Goal: Information Seeking & Learning: Check status

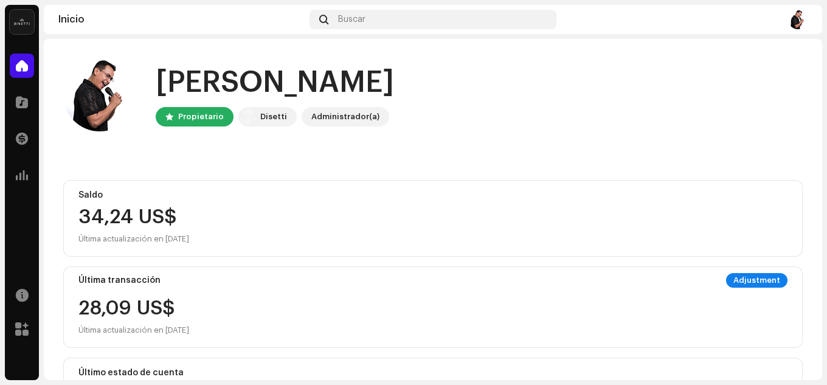
click at [325, 258] on div "Saldo 34,24 US$ Última actualización en [DATE] Última transacción Adjustment 28…" at bounding box center [432, 307] width 739 height 254
click at [278, 215] on div "34,24 US$" at bounding box center [432, 216] width 709 height 19
click at [24, 122] on div "Transacciones" at bounding box center [22, 139] width 34 height 34
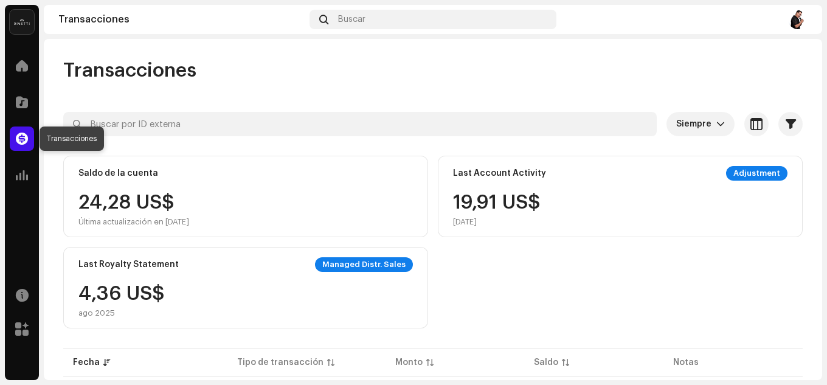
click at [24, 134] on span at bounding box center [22, 139] width 12 height 10
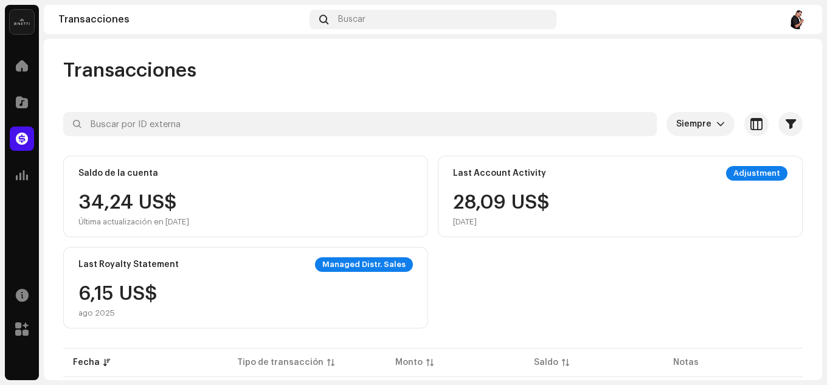
click at [739, 173] on div "Adjustment" at bounding box center [756, 173] width 61 height 15
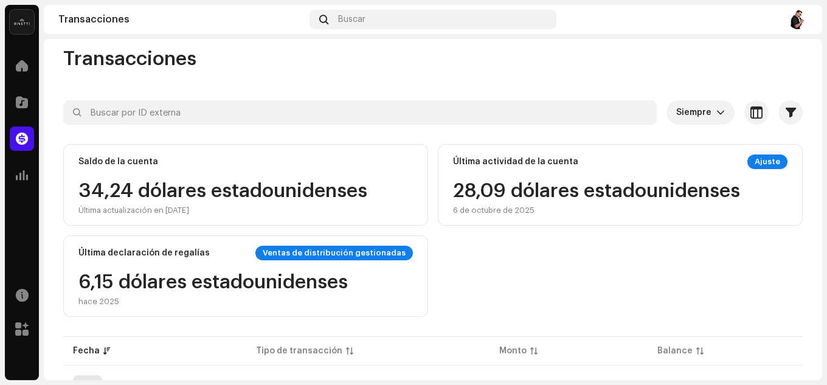
scroll to position [11, 0]
click at [765, 162] on font "Ajuste" at bounding box center [767, 162] width 26 height 8
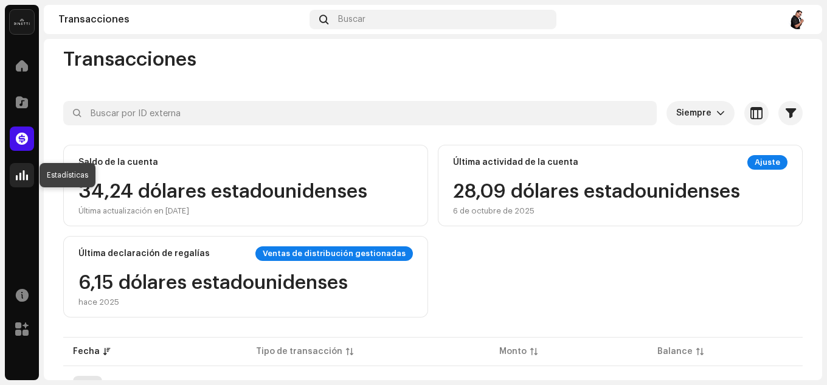
click at [25, 174] on span at bounding box center [22, 175] width 12 height 10
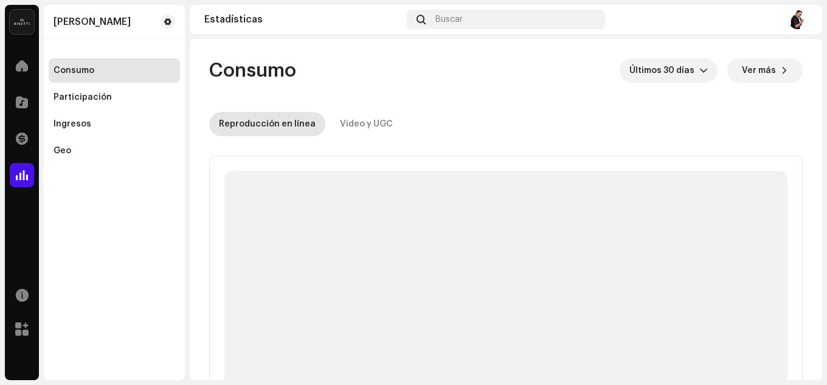
click at [25, 174] on span at bounding box center [22, 175] width 12 height 10
click at [74, 131] on div "Ingresos" at bounding box center [114, 124] width 131 height 24
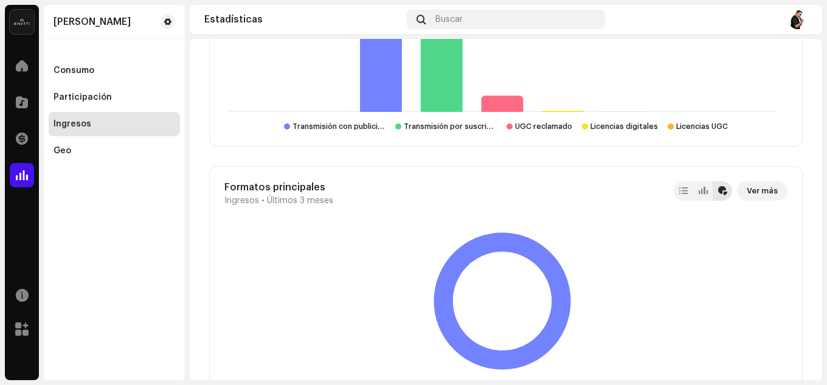
scroll to position [1955, 0]
